Goal: Transaction & Acquisition: Obtain resource

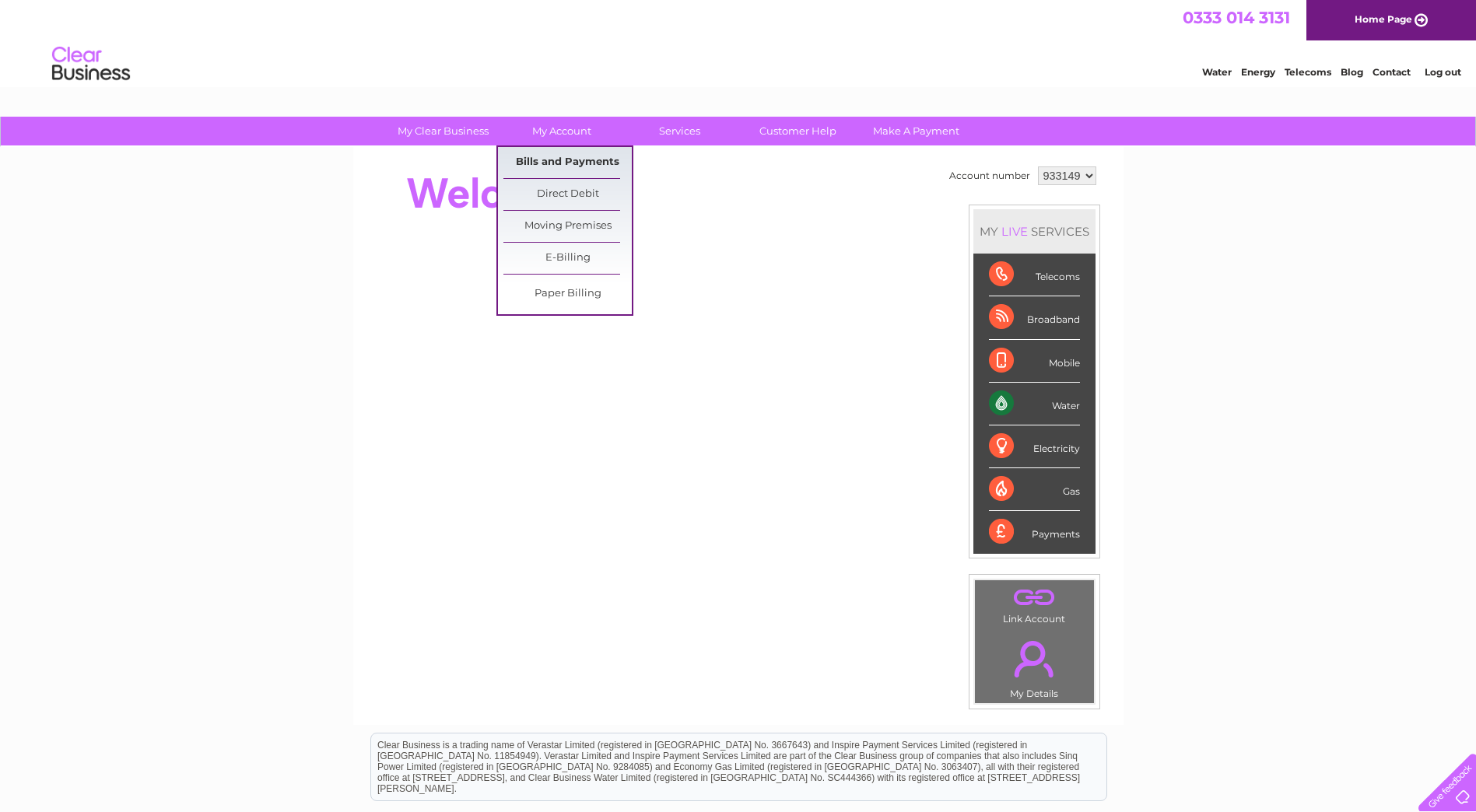
click at [555, 160] on link "Bills and Payments" at bounding box center [567, 163] width 128 height 31
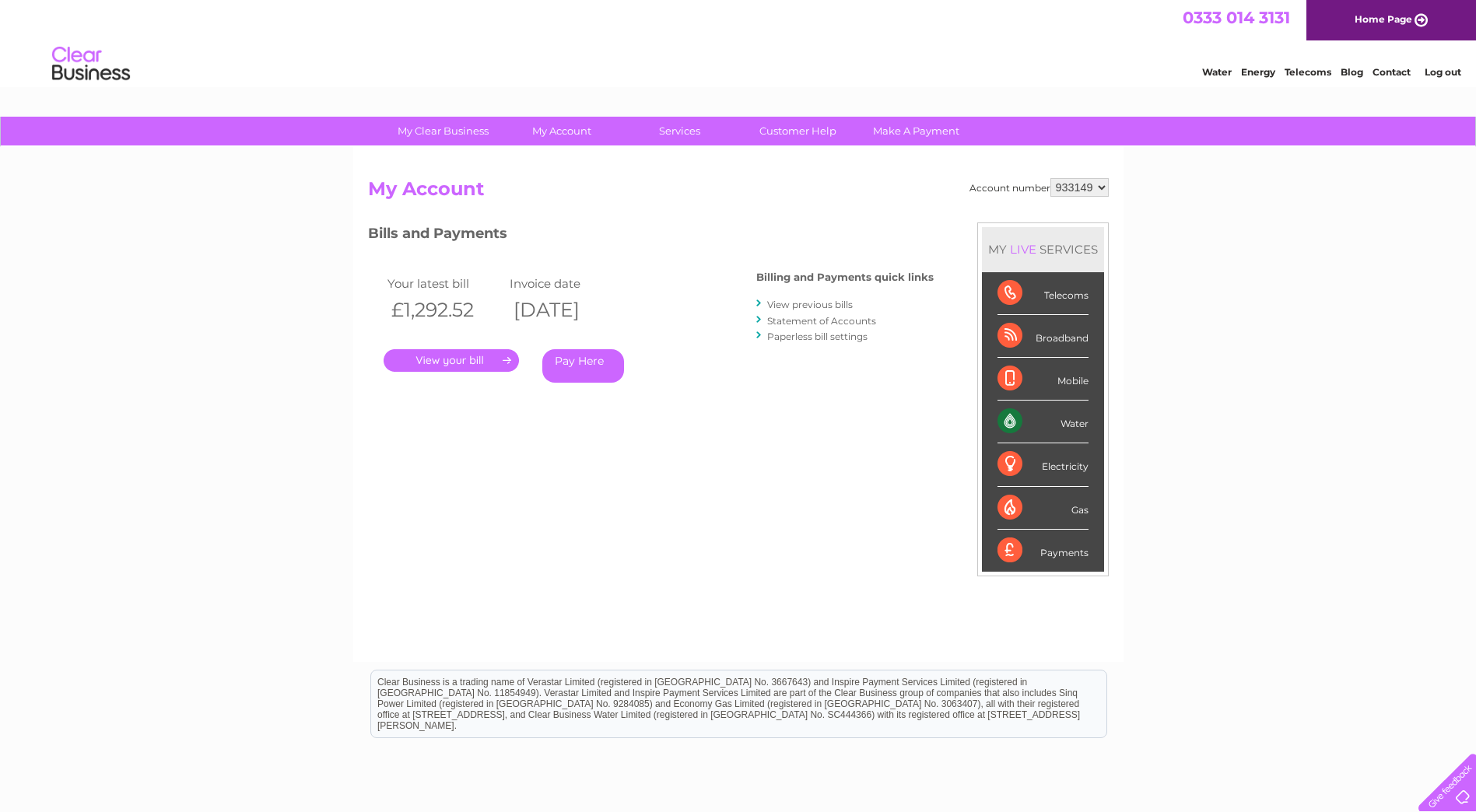
click at [467, 359] on link "." at bounding box center [451, 361] width 135 height 23
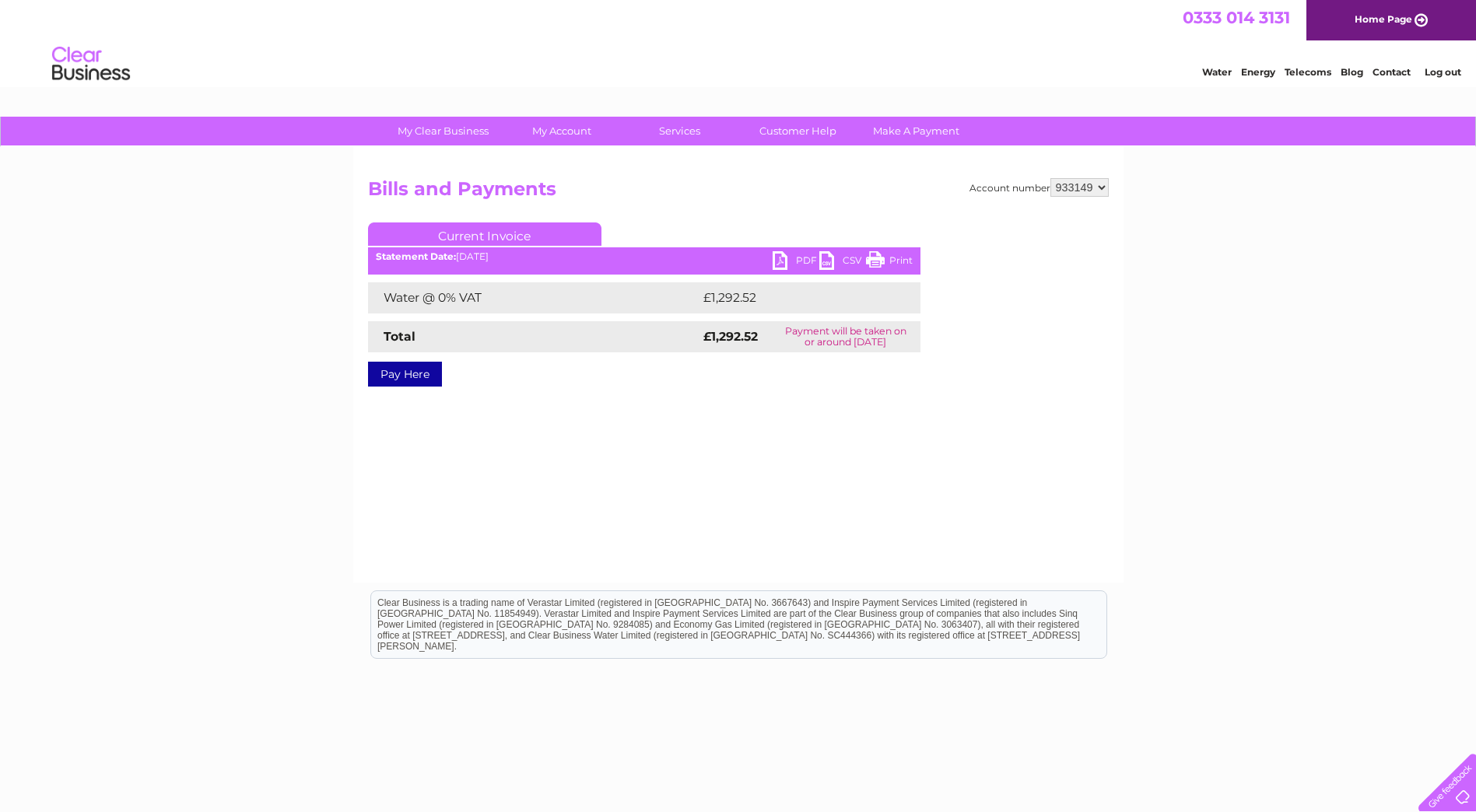
click at [774, 255] on link "PDF" at bounding box center [795, 262] width 47 height 23
click at [887, 346] on td "Payment will be taken on or around 11 September 2025" at bounding box center [845, 337] width 150 height 31
